Goal: Task Accomplishment & Management: Complete application form

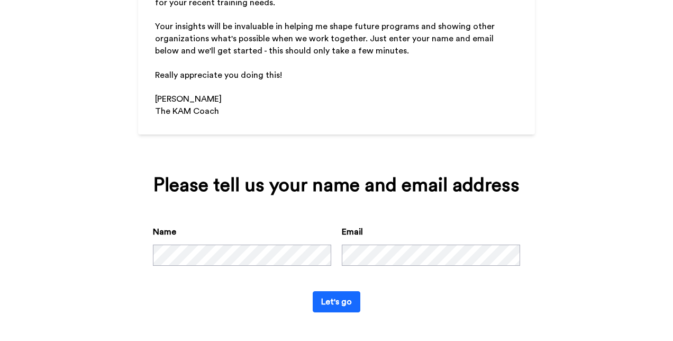
scroll to position [163, 0]
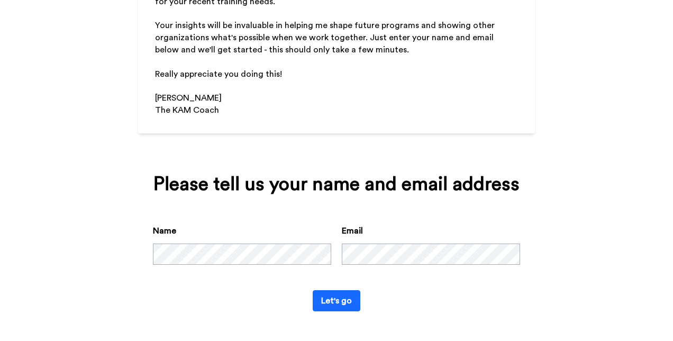
click at [321, 300] on button "Let's go" at bounding box center [337, 300] width 48 height 21
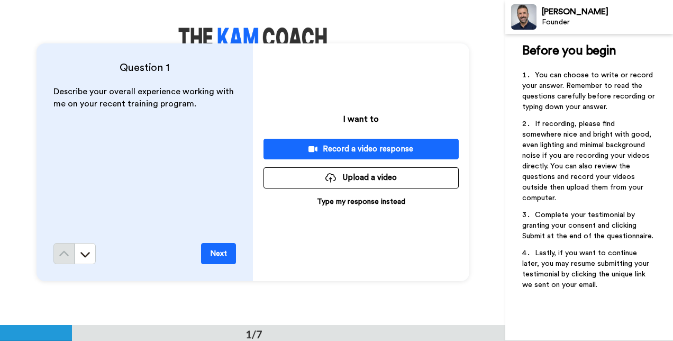
click at [372, 201] on p "Type my response instead" at bounding box center [361, 201] width 88 height 11
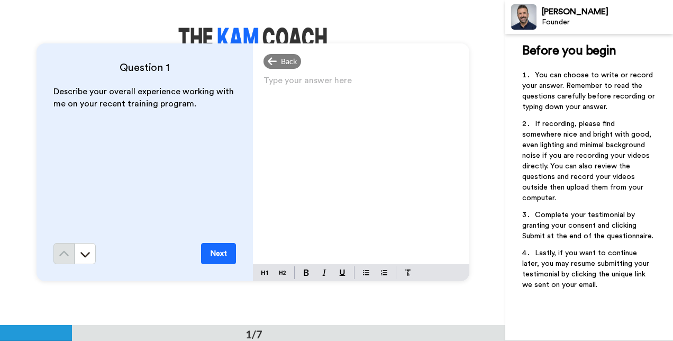
click at [265, 78] on p "Type your answer here ﻿" at bounding box center [360, 84] width 195 height 15
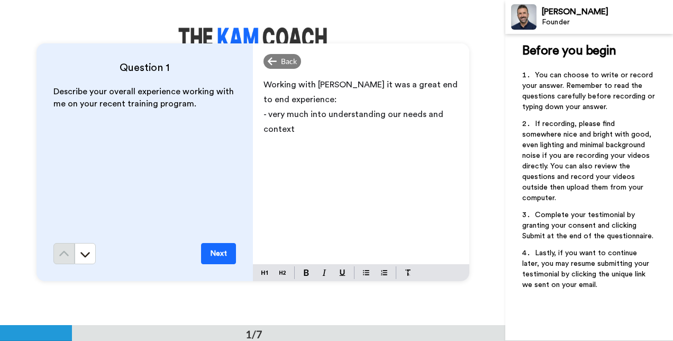
click at [296, 127] on p "- very much into understanding our needs and context" at bounding box center [360, 122] width 195 height 30
click at [380, 140] on p "- ready to run the extra mile" at bounding box center [360, 143] width 195 height 15
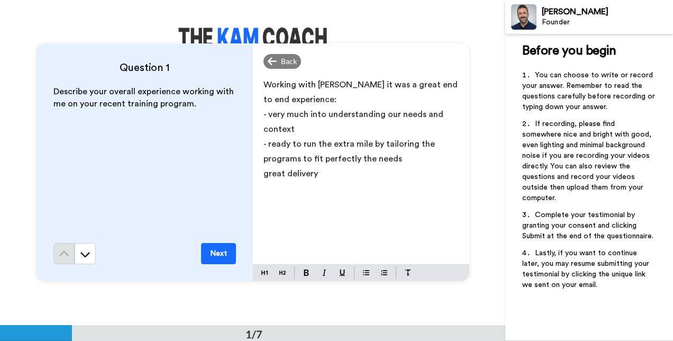
click at [263, 174] on span "great delivery" at bounding box center [290, 173] width 54 height 8
click at [318, 174] on span "- great delivery" at bounding box center [292, 173] width 59 height 8
drag, startPoint x: 399, startPoint y: 173, endPoint x: 412, endPoint y: 158, distance: 19.9
click at [408, 159] on p "- ready to run the extra mile by tailoring the programs to fit perfectly the ne…" at bounding box center [360, 151] width 195 height 30
click at [344, 189] on p "- great delivery, showing all the appropriate communication styles" at bounding box center [360, 181] width 195 height 30
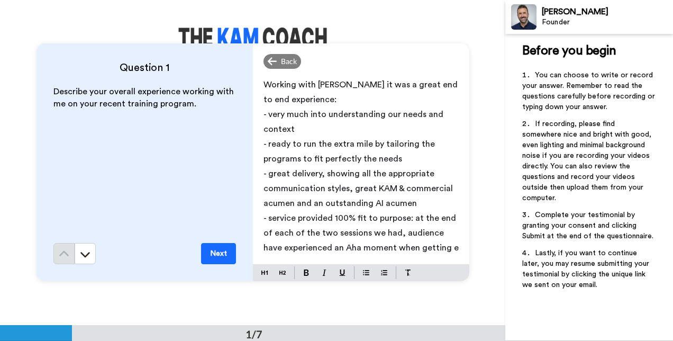
scroll to position [3, 0]
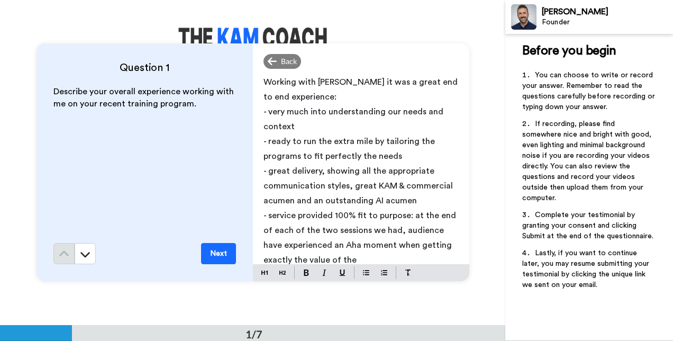
click at [353, 258] on p "- service provided 100% fit to purpose: at the end of each of the two sessions …" at bounding box center [360, 237] width 195 height 59
click at [337, 246] on span "- service provided 100% fit to purpose: at the end of each of the two sessions …" at bounding box center [360, 237] width 195 height 53
click at [317, 258] on span "- service provided 100% fit to purpose: at the end of each of the two sessions …" at bounding box center [360, 237] width 195 height 53
click at [383, 260] on span "- service provided 100% fit to purpose: at the end of each of the two sessions …" at bounding box center [360, 237] width 195 height 53
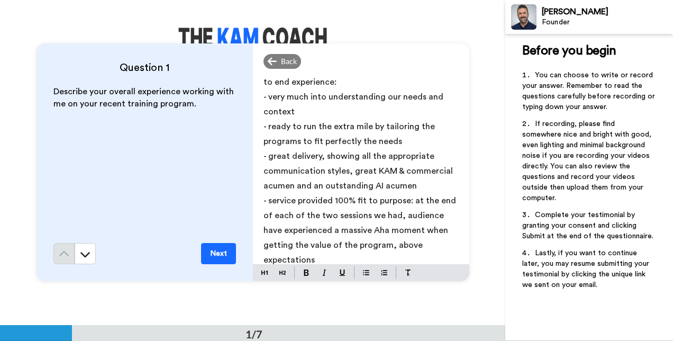
click at [213, 254] on button "Next" at bounding box center [218, 253] width 35 height 21
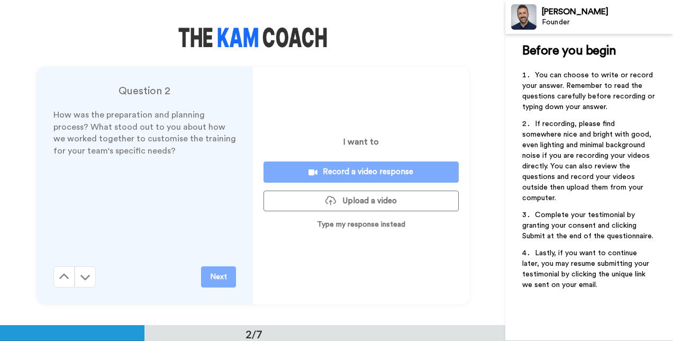
scroll to position [325, 0]
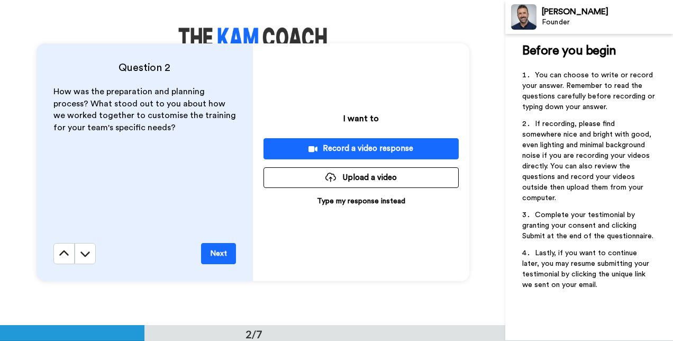
click at [351, 202] on p "Type my response instead" at bounding box center [361, 201] width 88 height 11
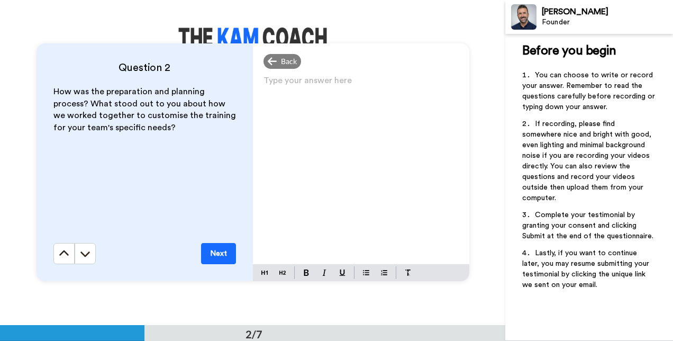
click at [264, 82] on p "Type your answer here ﻿" at bounding box center [360, 84] width 195 height 15
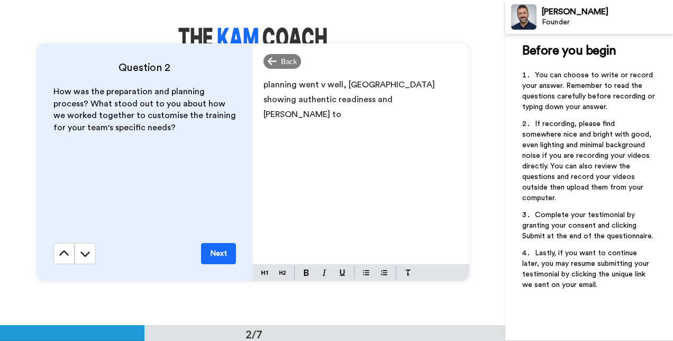
click at [383, 98] on p "planning went v well, [GEOGRAPHIC_DATA] showing authentic readiness and [PERSON…" at bounding box center [360, 99] width 195 height 44
click at [376, 97] on p "planning went v well, [GEOGRAPHIC_DATA] showing authentic readiness and willing…" at bounding box center [360, 92] width 195 height 30
click at [406, 115] on p "planning went v well, [PERSON_NAME] showing authentic readiness and willingness…" at bounding box center [360, 106] width 195 height 59
click at [207, 254] on button "Next" at bounding box center [218, 253] width 35 height 21
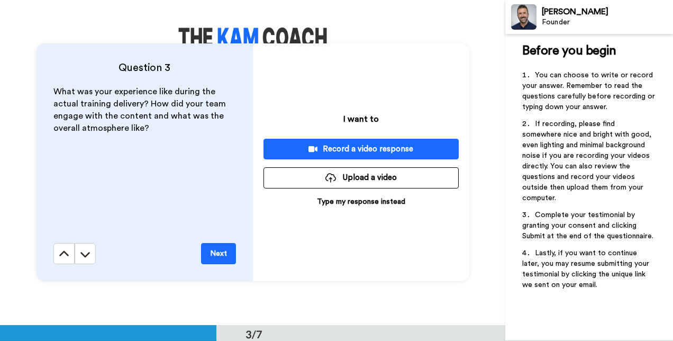
scroll to position [650, 0]
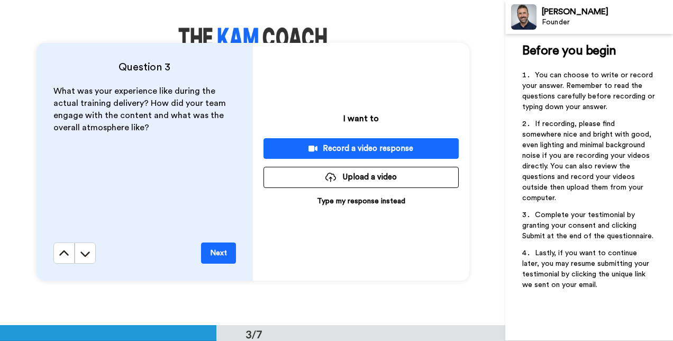
click at [345, 203] on p "Type my response instead" at bounding box center [361, 201] width 88 height 11
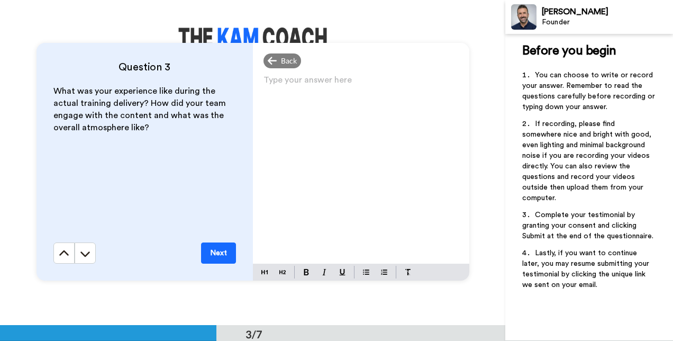
click at [268, 83] on p "Type your answer here ﻿" at bounding box center [360, 84] width 195 height 15
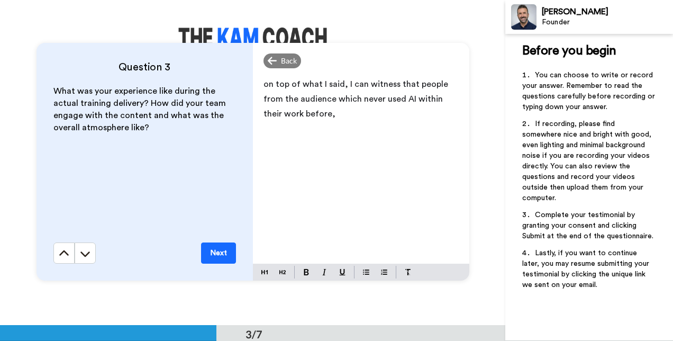
click at [313, 115] on p "on top of what I said, I can witness that people from the audience which never …" at bounding box center [360, 99] width 195 height 44
click at [444, 116] on p "on top of what I said, I can witness that people from the audience which never …" at bounding box center [360, 106] width 195 height 59
click at [218, 253] on button "Next" at bounding box center [218, 252] width 35 height 21
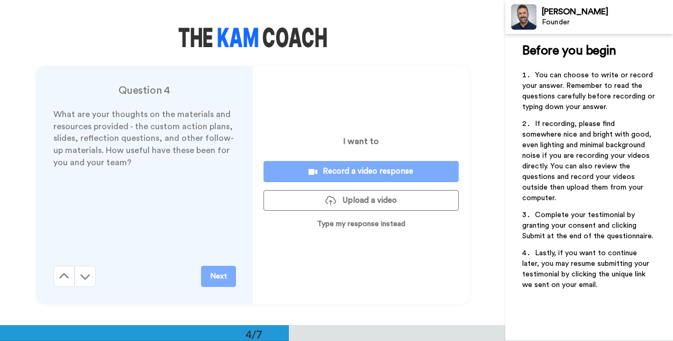
scroll to position [974, 0]
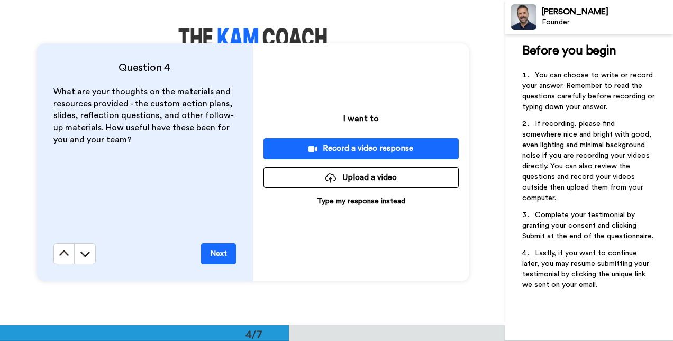
click at [358, 201] on p "Type my response instead" at bounding box center [361, 201] width 88 height 11
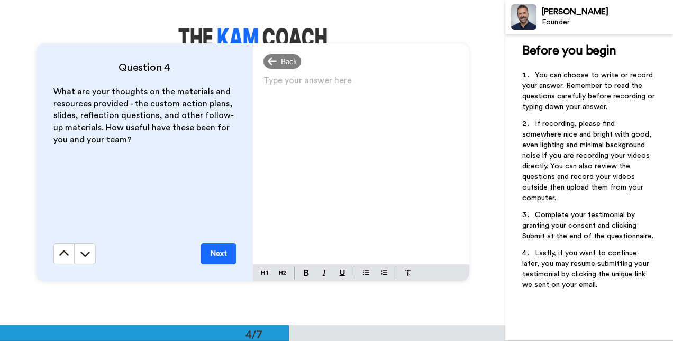
click at [264, 85] on p "Type your answer here ﻿" at bounding box center [360, 84] width 195 height 15
click at [220, 250] on button "Next" at bounding box center [218, 253] width 35 height 21
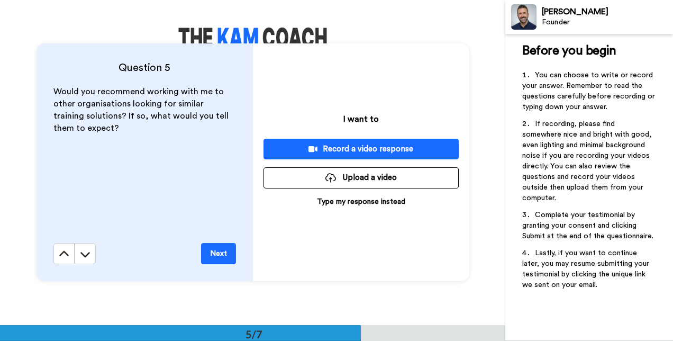
scroll to position [1299, 0]
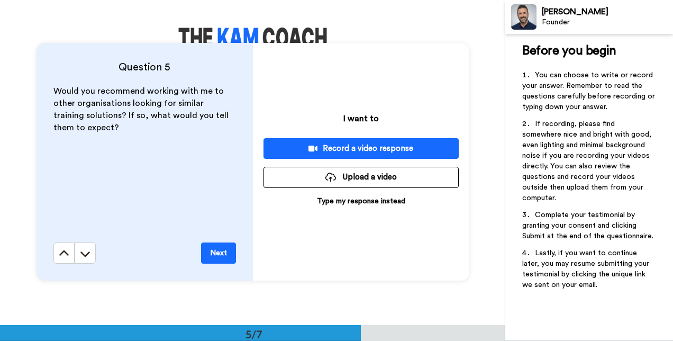
click at [363, 201] on p "Type my response instead" at bounding box center [361, 201] width 88 height 11
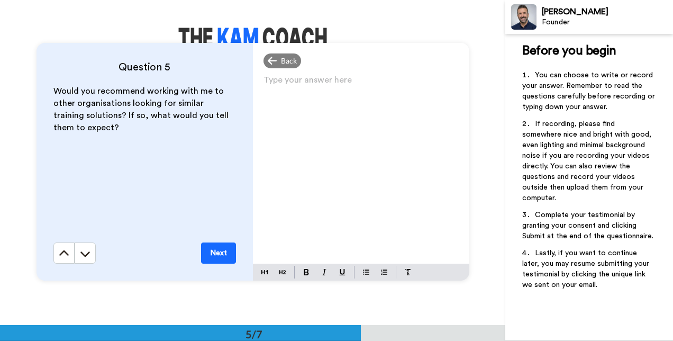
click at [265, 78] on p "Type your answer here ﻿" at bounding box center [360, 84] width 195 height 15
click at [212, 248] on button "Next" at bounding box center [218, 252] width 35 height 21
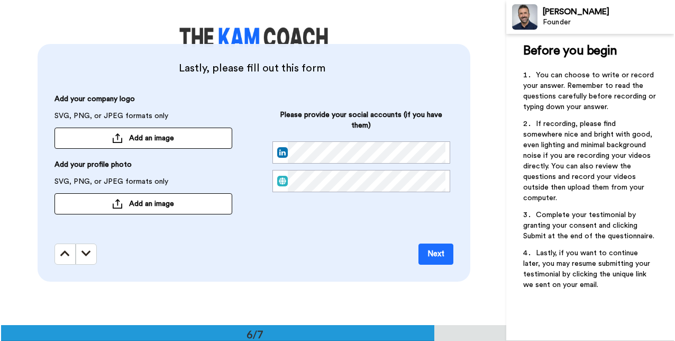
scroll to position [1623, 0]
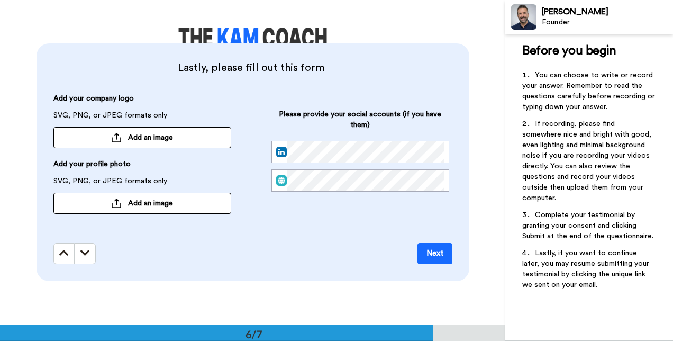
click at [121, 203] on button "Add an image" at bounding box center [142, 203] width 178 height 21
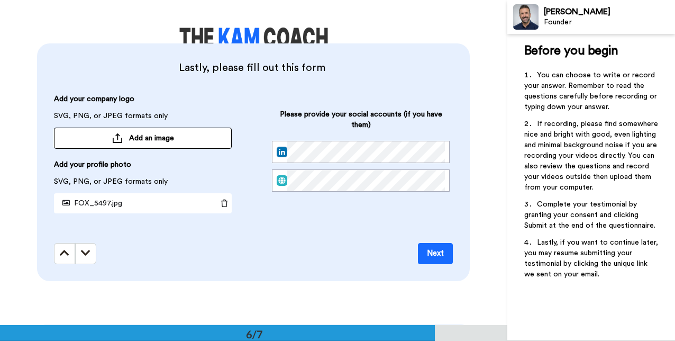
click at [278, 152] on img at bounding box center [282, 152] width 11 height 11
drag, startPoint x: 283, startPoint y: 151, endPoint x: 265, endPoint y: 265, distance: 115.2
click at [265, 265] on div "Lastly, please fill out this form Add your company logo SVG, PNG, or JPEG forma…" at bounding box center [253, 162] width 433 height 238
click at [434, 251] on button "Next" at bounding box center [435, 253] width 35 height 21
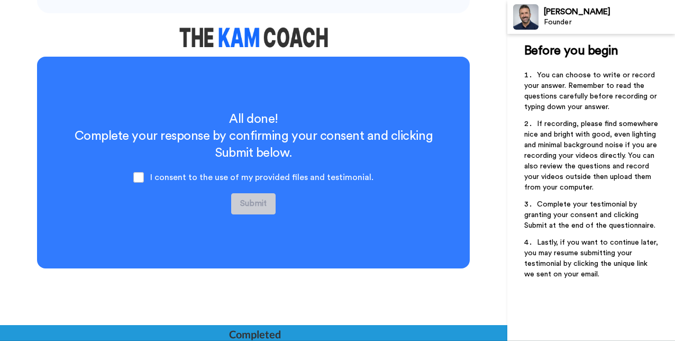
scroll to position [1891, 0]
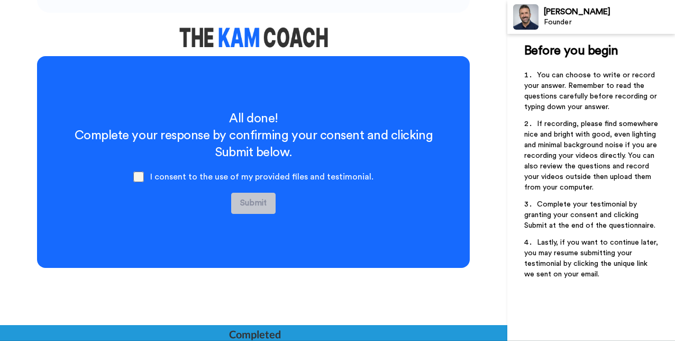
click at [140, 178] on span at bounding box center [138, 176] width 11 height 11
click at [247, 201] on button "Submit" at bounding box center [253, 203] width 44 height 21
